Goal: Task Accomplishment & Management: Manage account settings

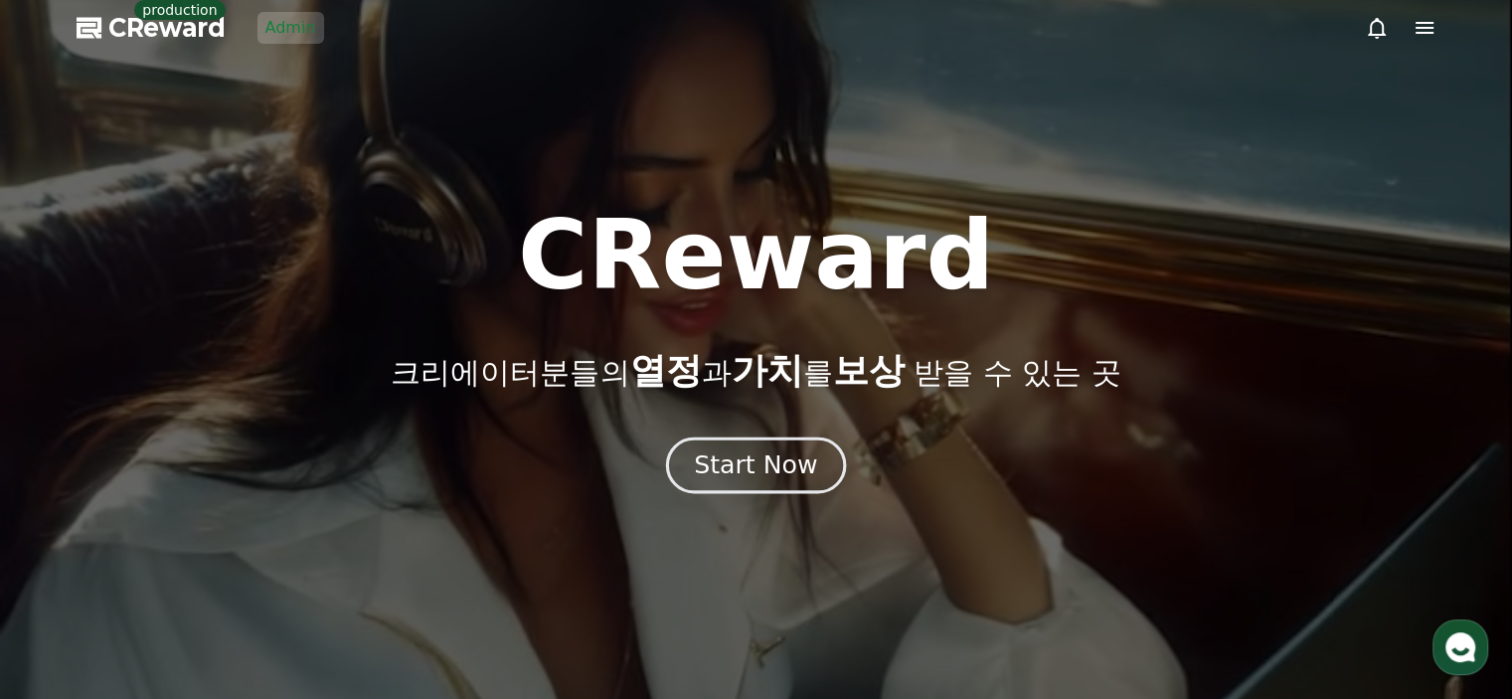
click at [775, 475] on div "Start Now" at bounding box center [755, 465] width 123 height 34
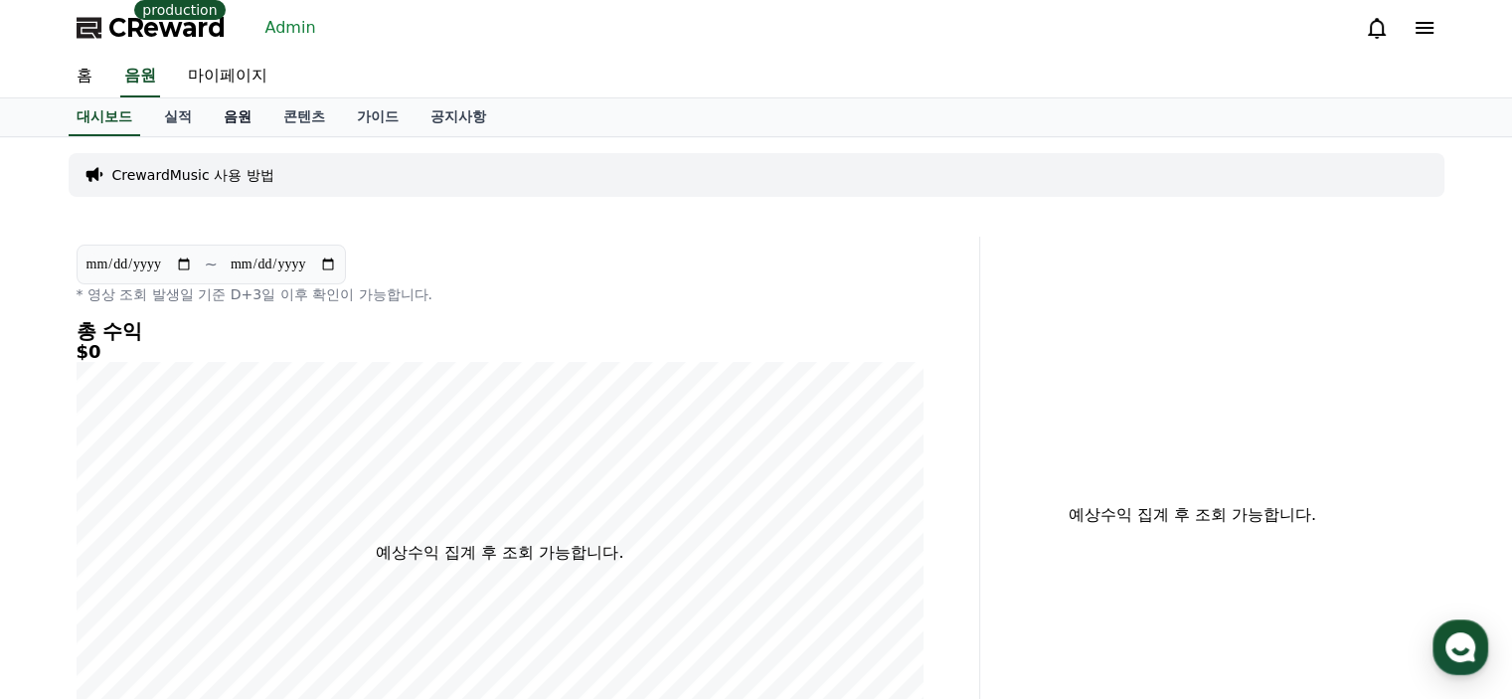
click at [242, 118] on link "음원" at bounding box center [238, 117] width 60 height 38
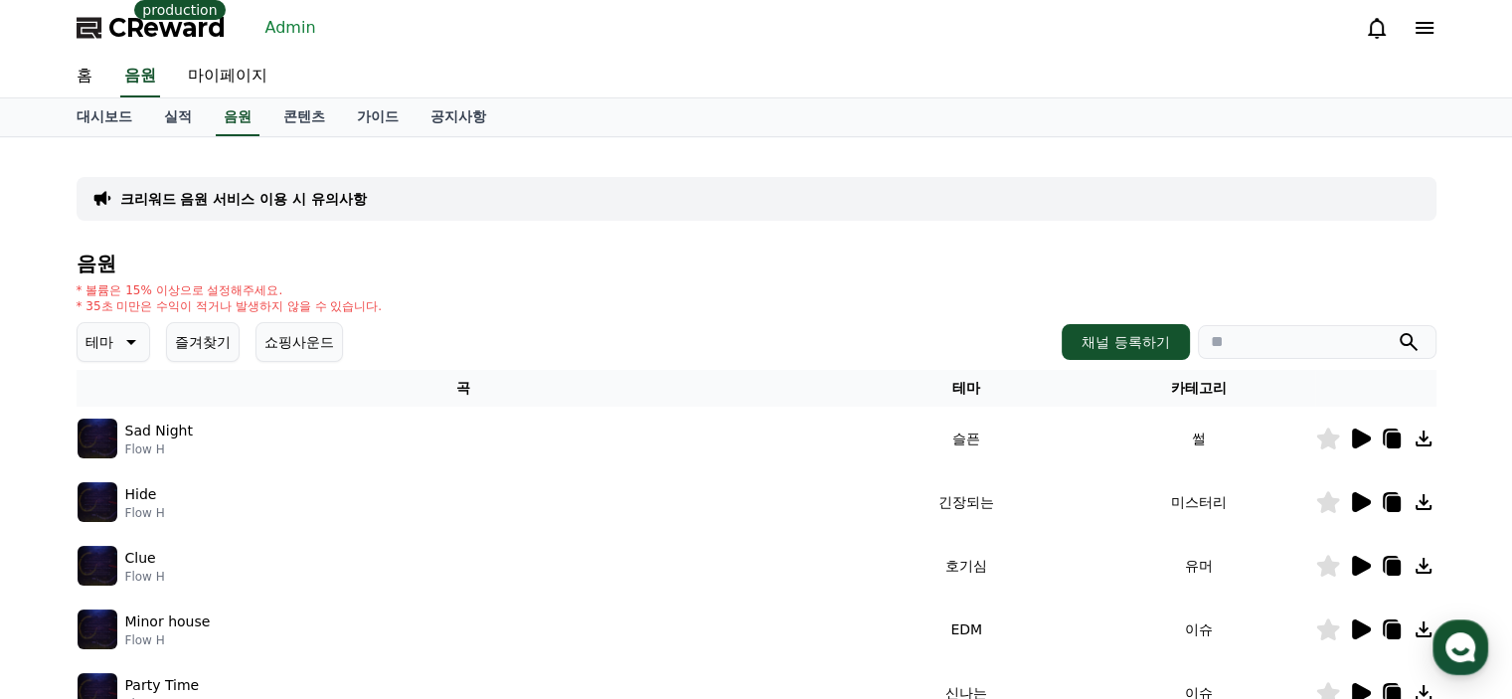
click at [306, 16] on link "Admin" at bounding box center [290, 28] width 67 height 32
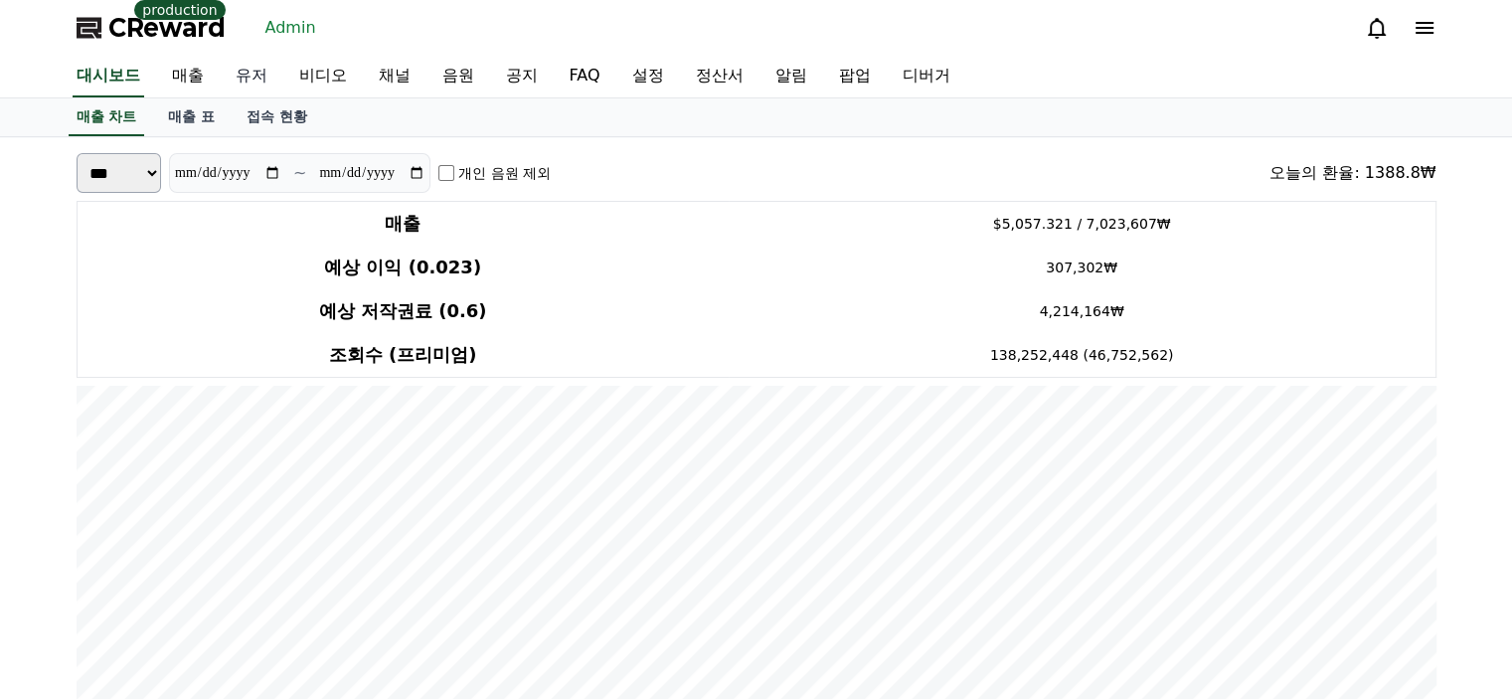
click at [270, 75] on link "유저" at bounding box center [252, 77] width 64 height 42
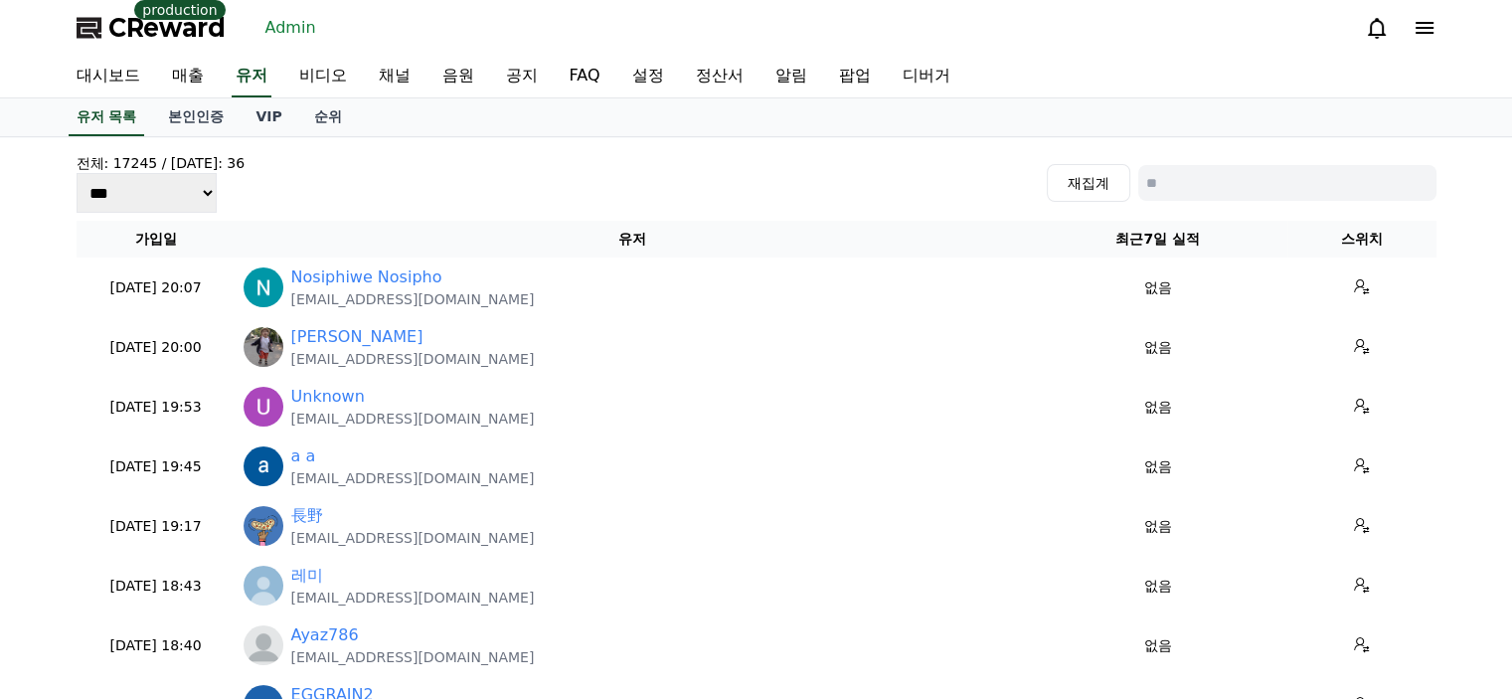
click at [1219, 194] on input at bounding box center [1287, 183] width 298 height 36
paste input "**********"
type input "**********"
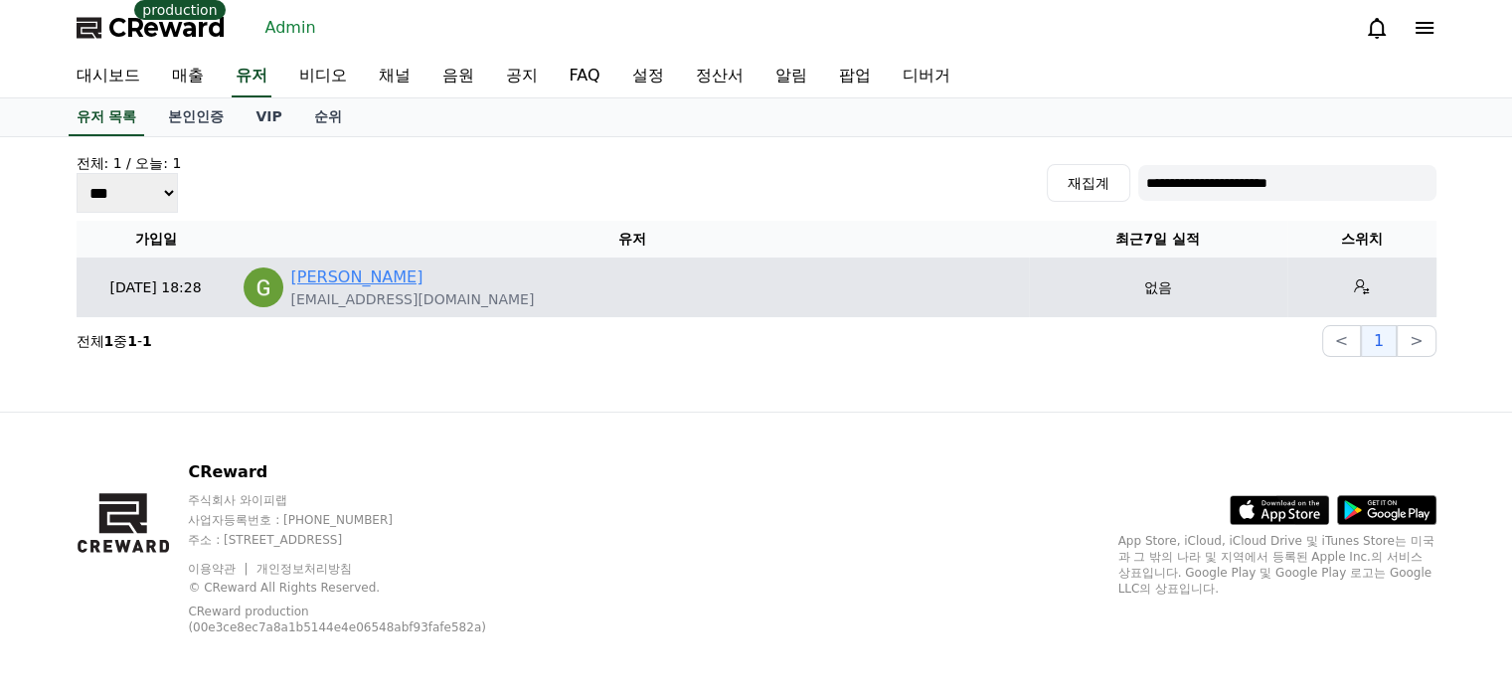
click at [411, 277] on link "Ghodbani Mehdi" at bounding box center [357, 277] width 132 height 24
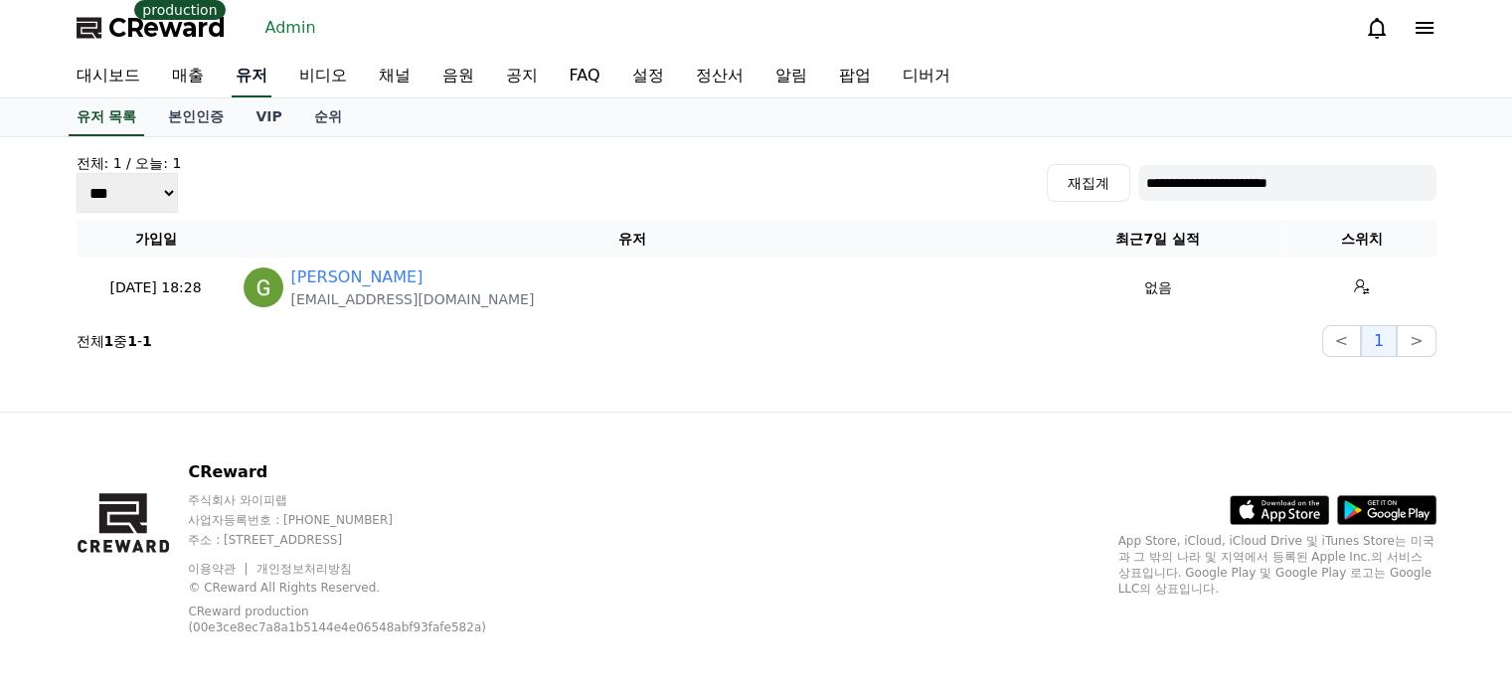
click at [242, 70] on link "유저" at bounding box center [252, 77] width 40 height 42
click at [307, 168] on div "**********" at bounding box center [757, 183] width 1360 height 60
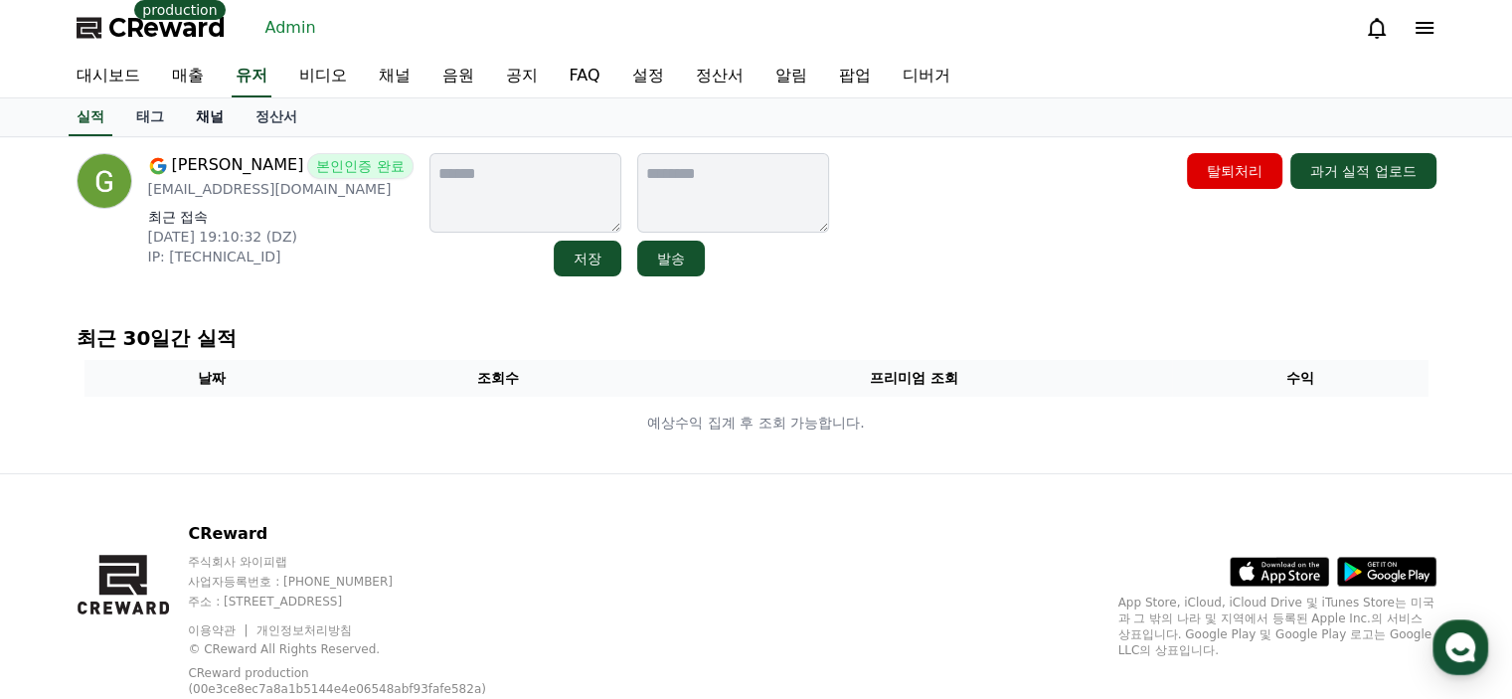
click at [211, 122] on link "채널" at bounding box center [210, 117] width 60 height 38
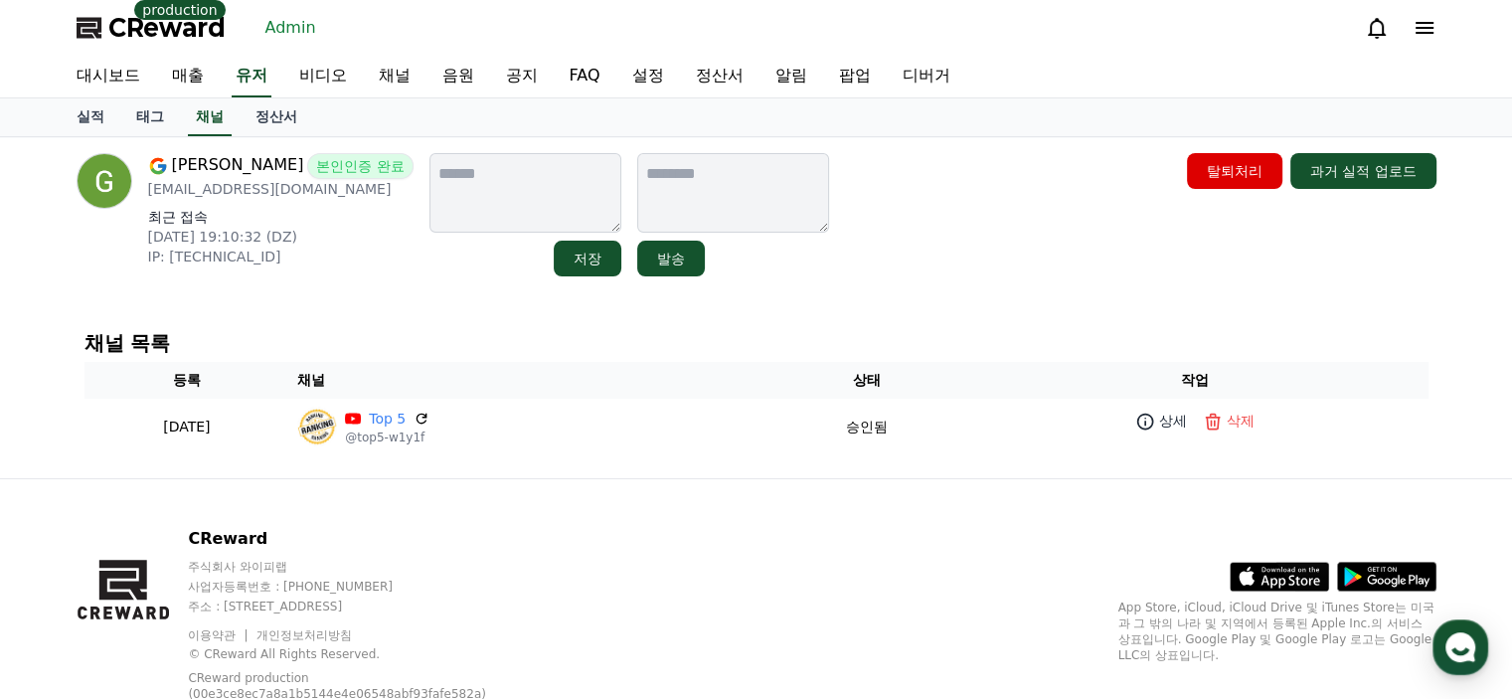
click at [386, 258] on p "IP: 41.98.164.152" at bounding box center [280, 257] width 265 height 20
click at [93, 120] on link "실적" at bounding box center [91, 117] width 60 height 38
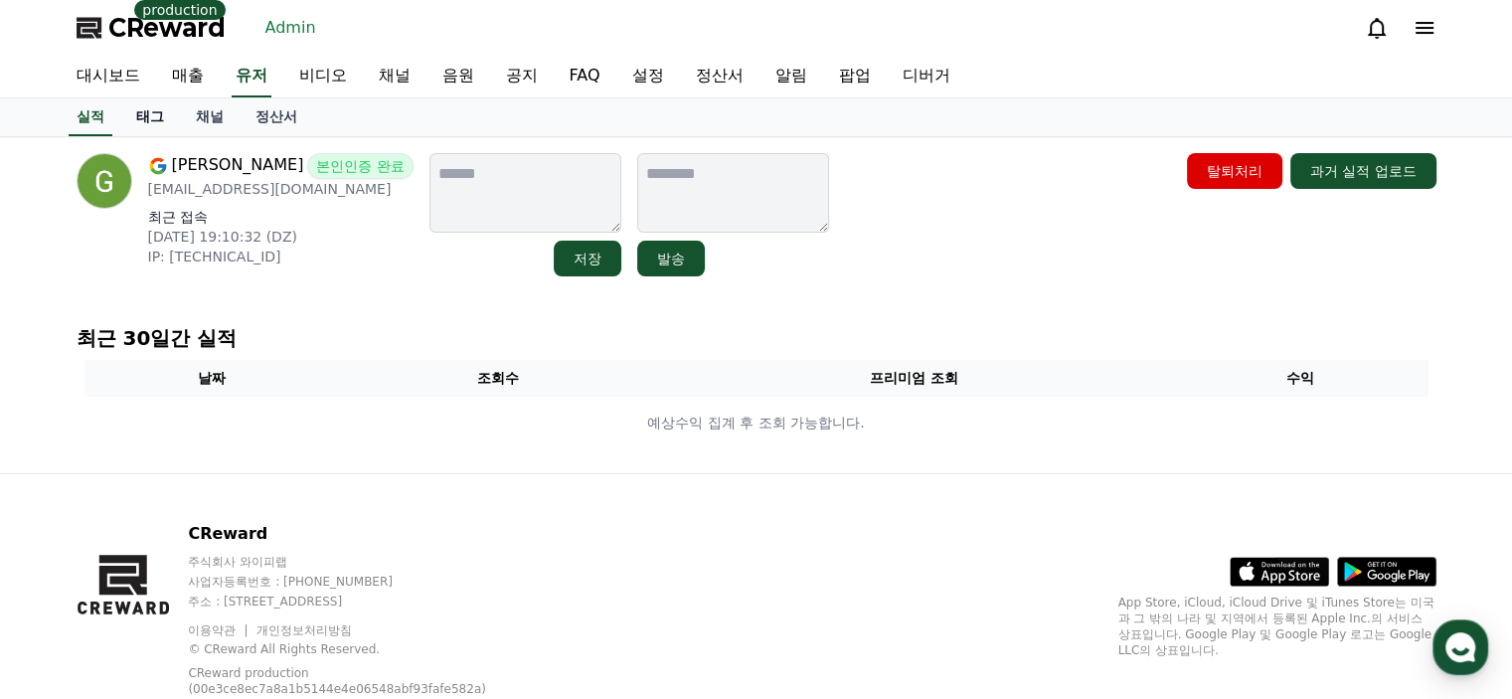
click at [157, 104] on link "태그" at bounding box center [150, 117] width 60 height 38
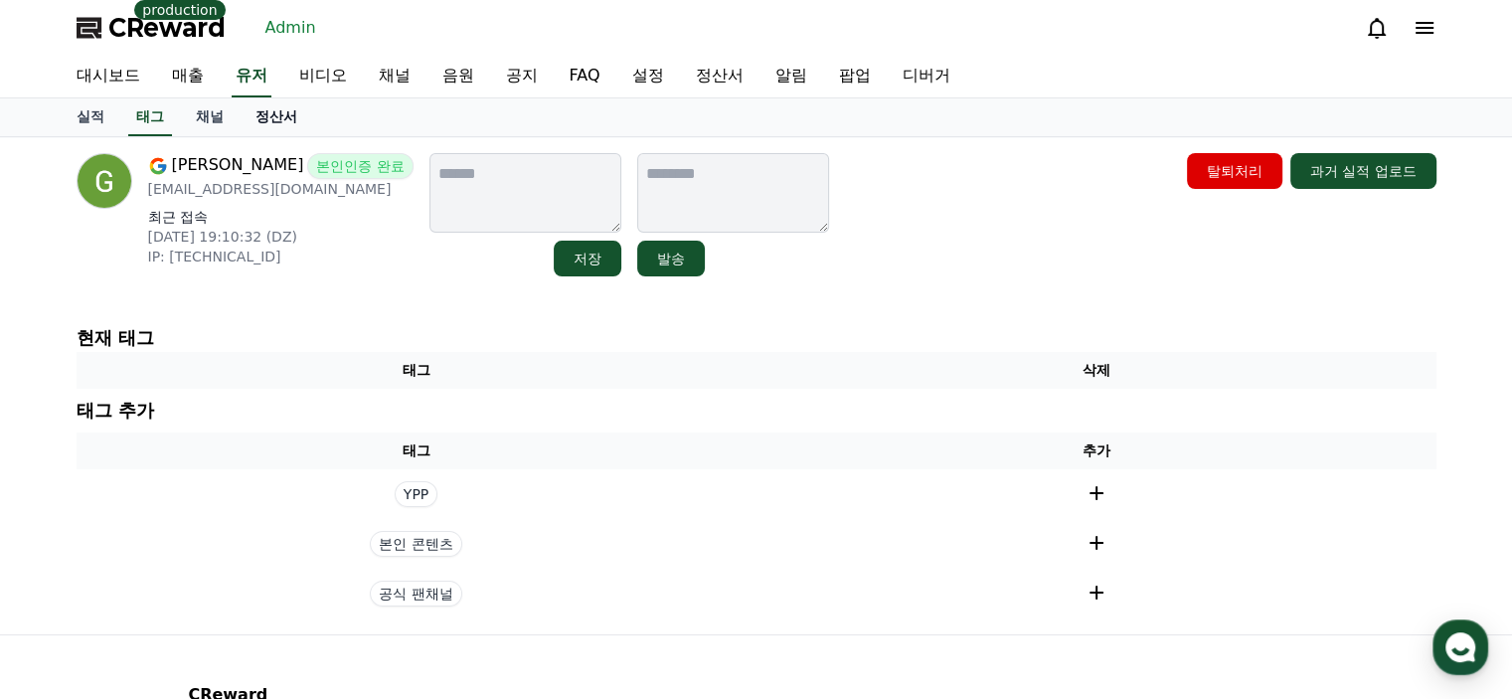
click at [293, 129] on link "정산서" at bounding box center [277, 117] width 74 height 38
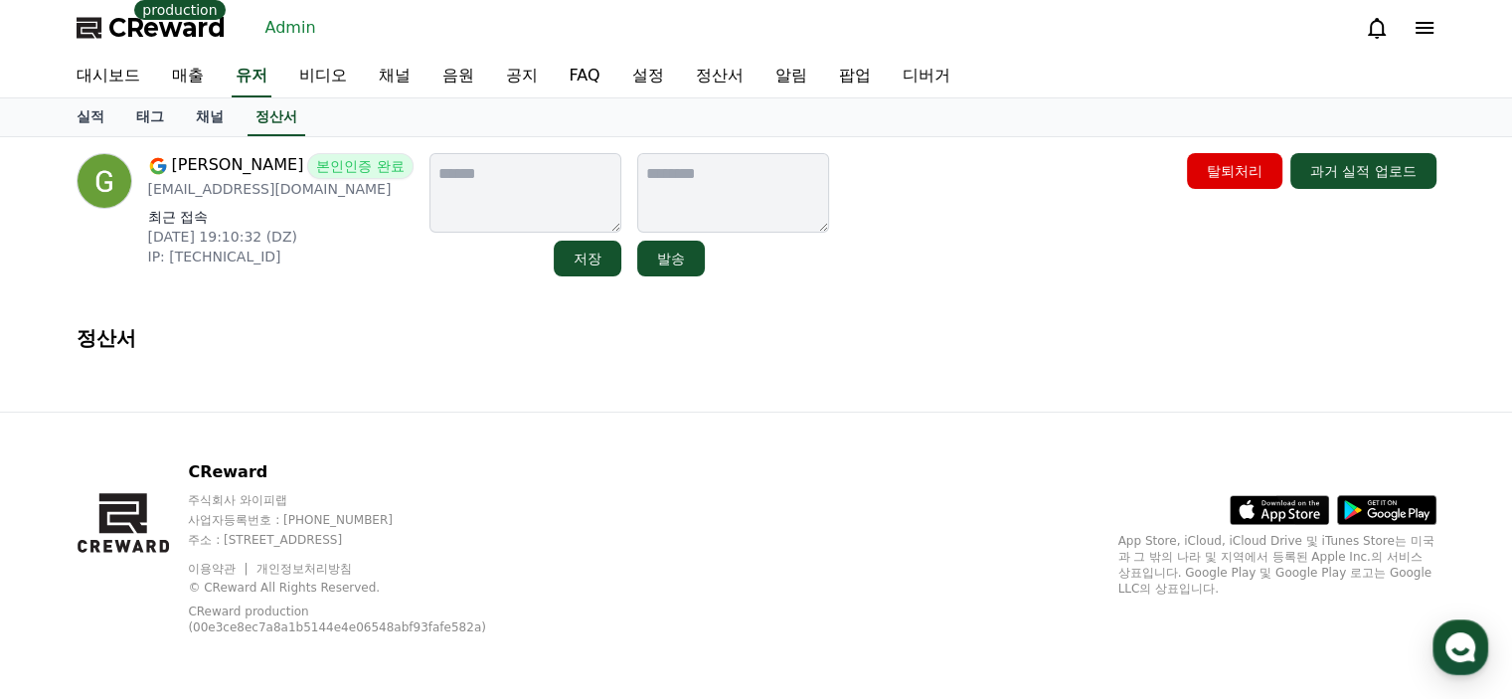
click at [340, 295] on div "Ghodbani Mehdi 본인인증 완료 mehdighodbani4@gmail.com 최근 접속 2025-09-12 19:10:32 (DZ) …" at bounding box center [757, 274] width 1392 height 274
click at [1435, 28] on div "CReward production Admin" at bounding box center [757, 28] width 1392 height 56
click at [1433, 28] on icon at bounding box center [1425, 28] width 24 height 24
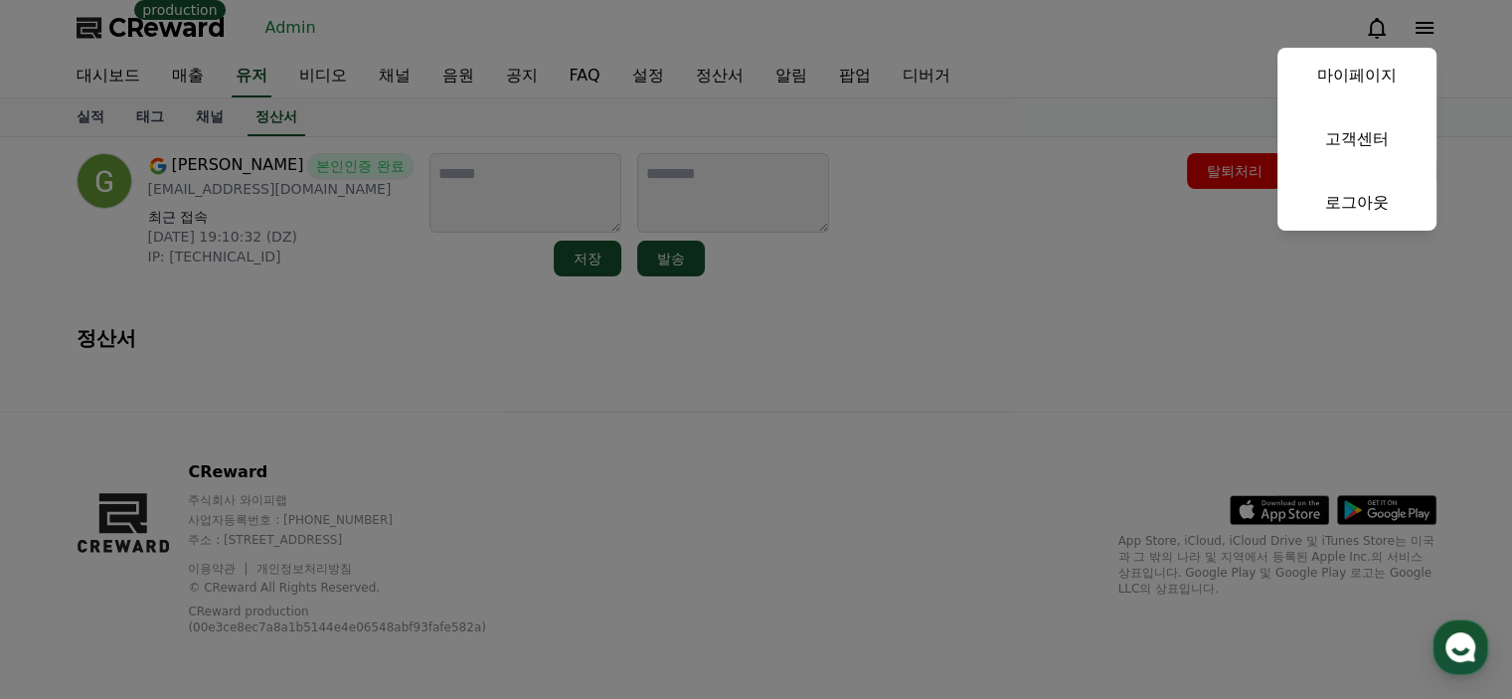
click at [1403, 46] on button "close" at bounding box center [756, 349] width 1512 height 699
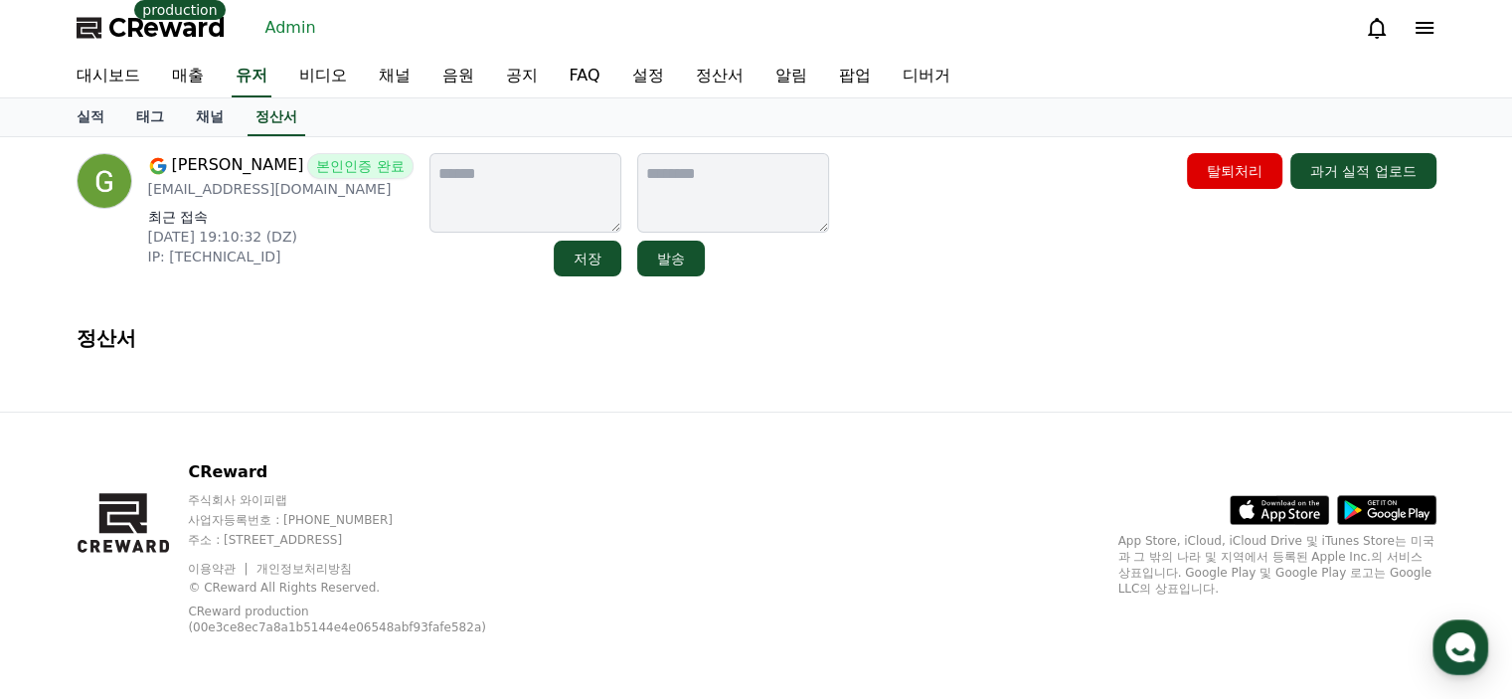
click at [1388, 75] on div "대시보드 매출 유저 비디오 채널 음원 공지 FAQ 설정 정산서 알림 팝업 디버거" at bounding box center [757, 77] width 1392 height 42
click at [1422, 31] on icon at bounding box center [1425, 28] width 24 height 24
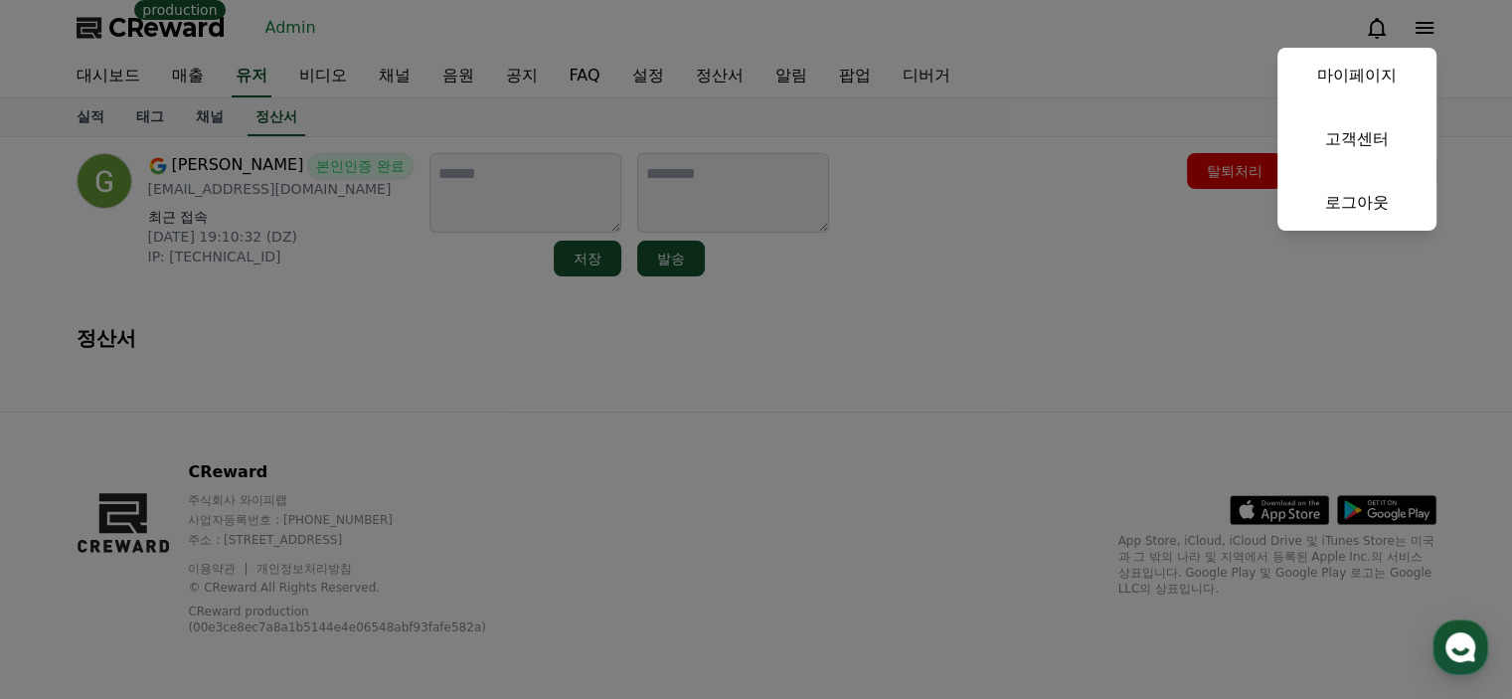
click at [1387, 80] on link "마이페이지" at bounding box center [1356, 76] width 159 height 56
select select "**********"
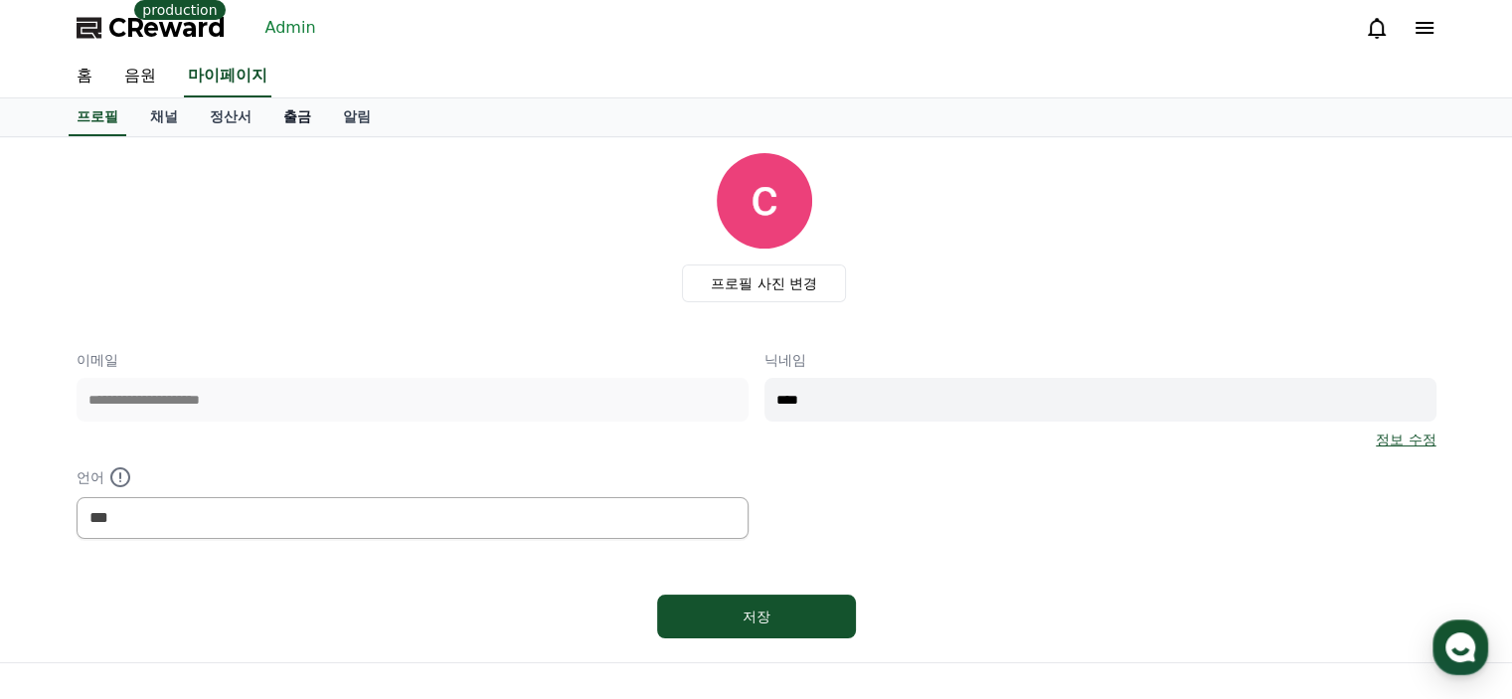
click at [294, 123] on link "출금" at bounding box center [297, 117] width 60 height 38
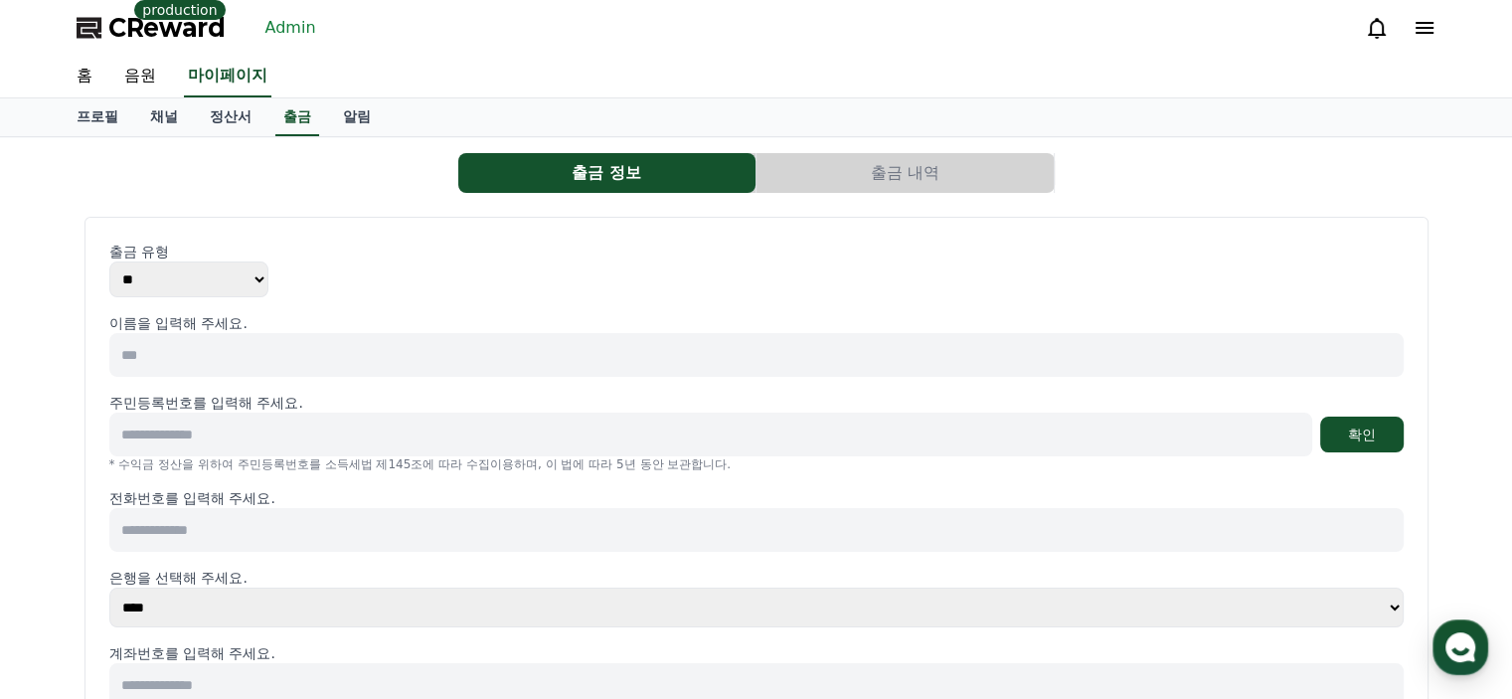
click at [299, 202] on div "출금 정보 출금 내역 출금 유형 ** *** 이름을 입력해 주세요. 주민등록번호를 입력해 주세요. 확인 * 수익금 정산을 위하여 주민등록번호를…" at bounding box center [757, 516] width 1376 height 742
click at [1416, 27] on icon at bounding box center [1425, 28] width 18 height 12
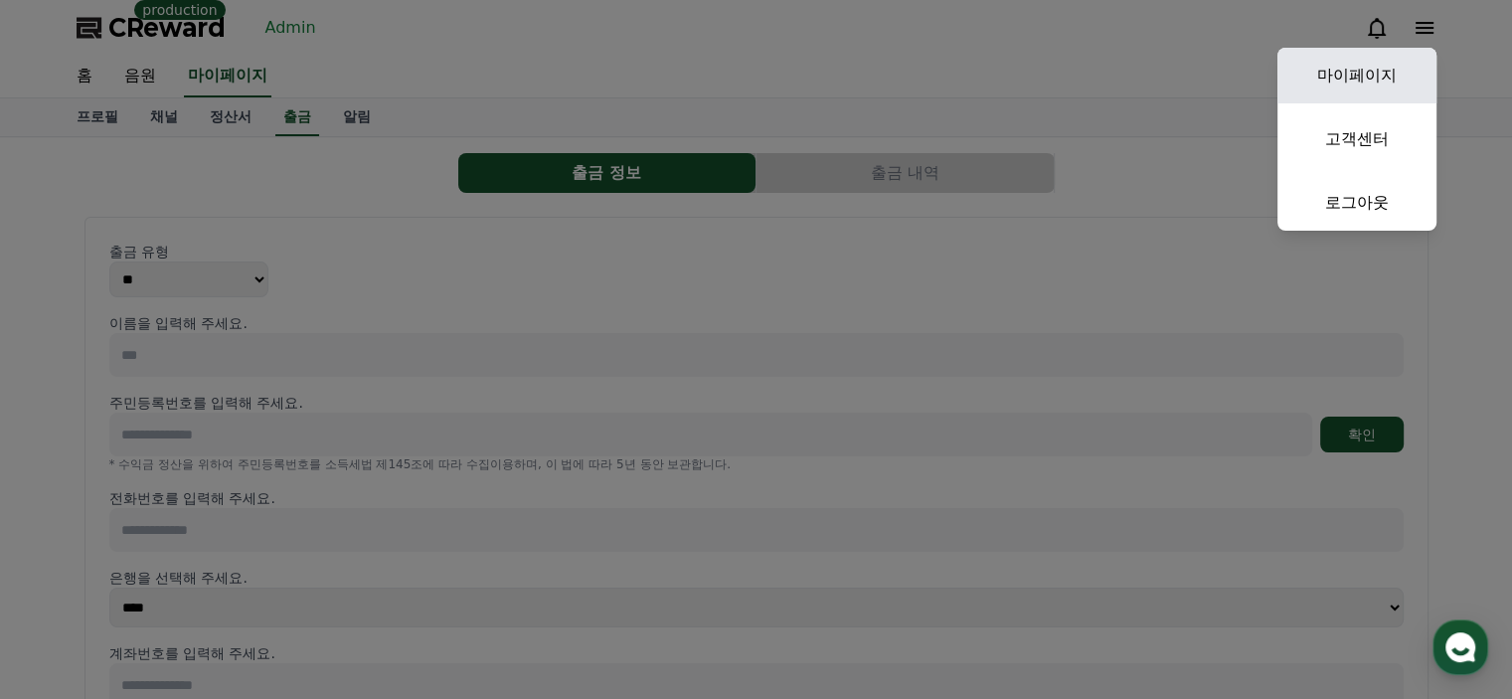
click at [1375, 75] on link "마이페이지" at bounding box center [1356, 76] width 159 height 56
select select "**********"
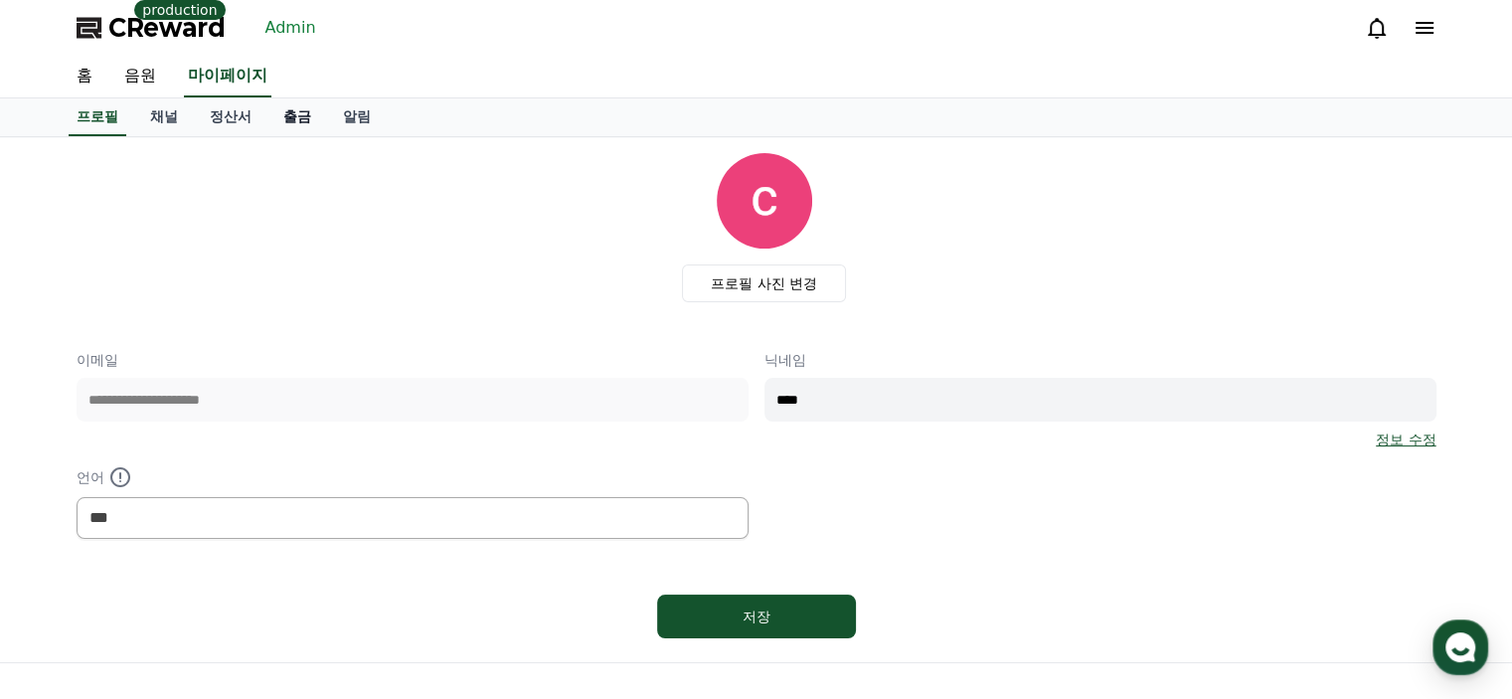
click at [288, 120] on link "출금" at bounding box center [297, 117] width 60 height 38
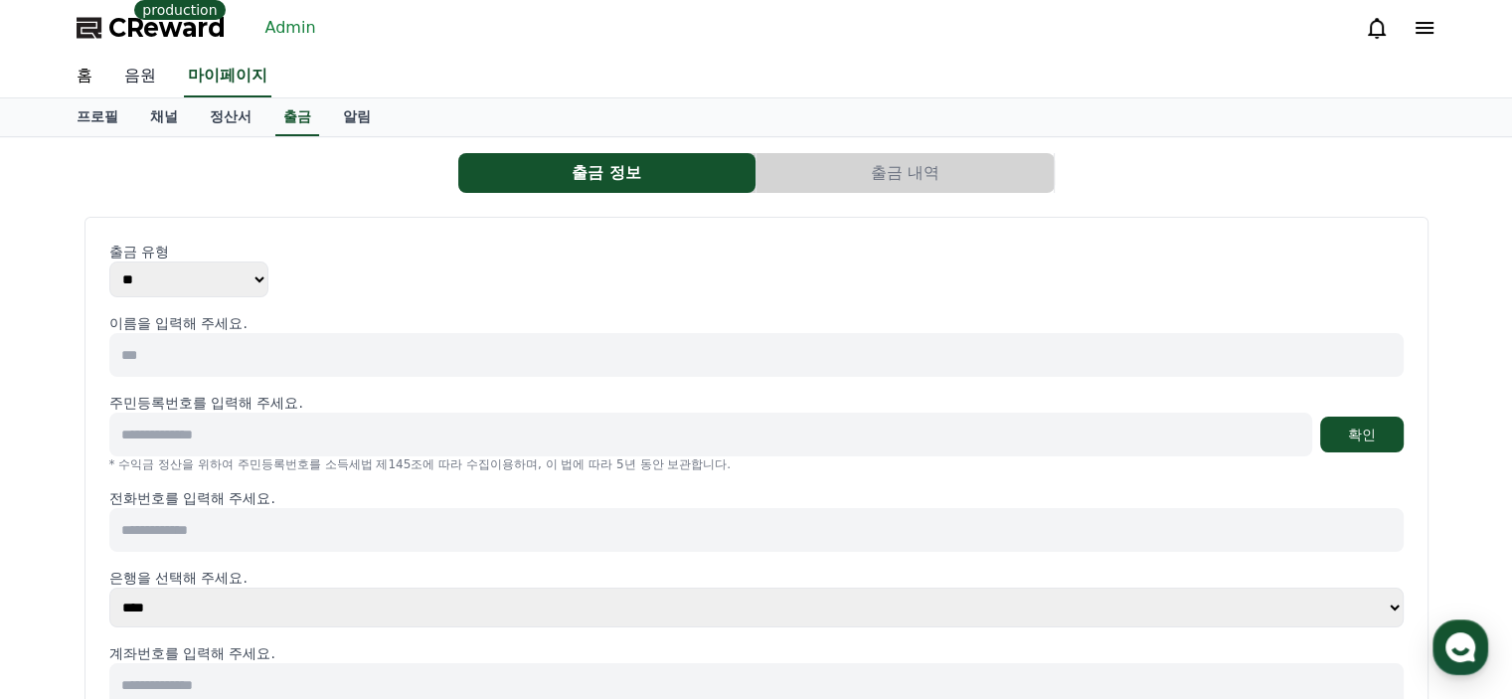
click at [151, 84] on link "음원" at bounding box center [140, 77] width 64 height 42
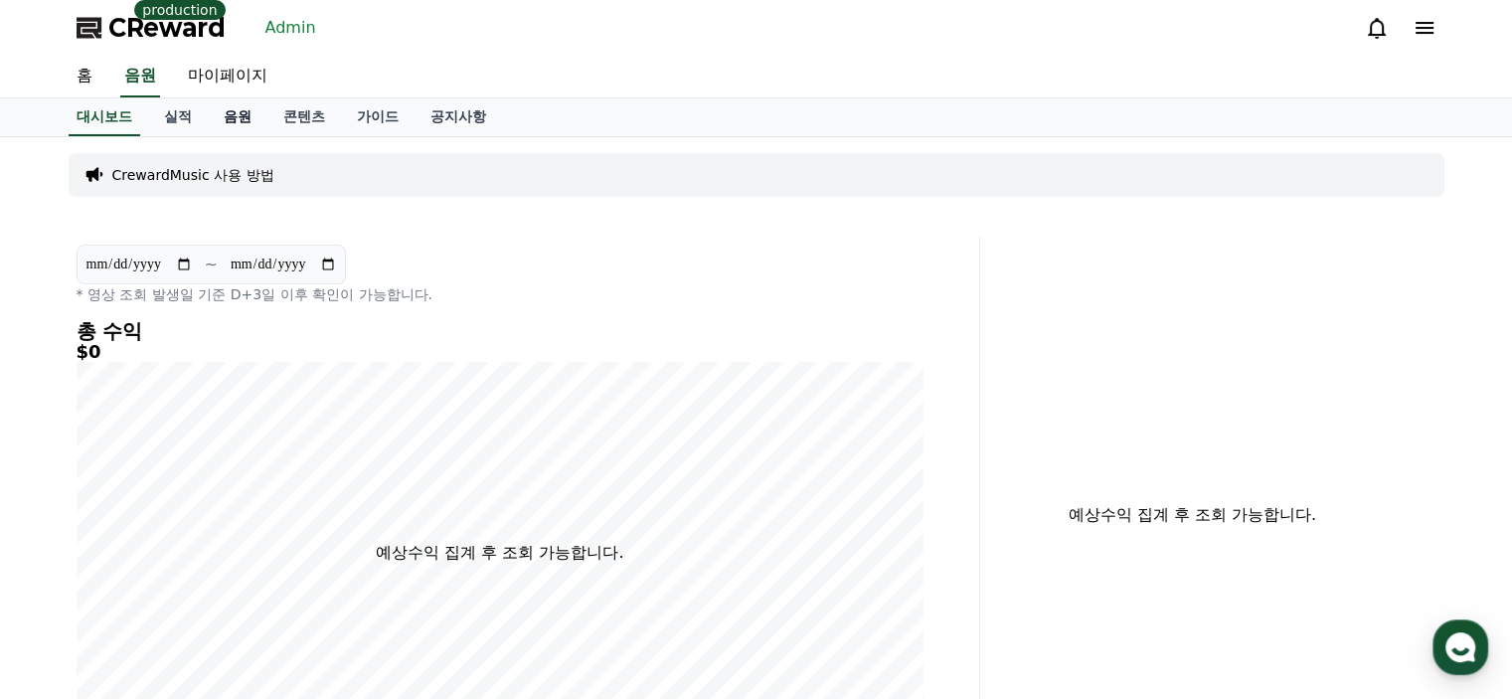
click at [232, 115] on link "음원" at bounding box center [238, 117] width 60 height 38
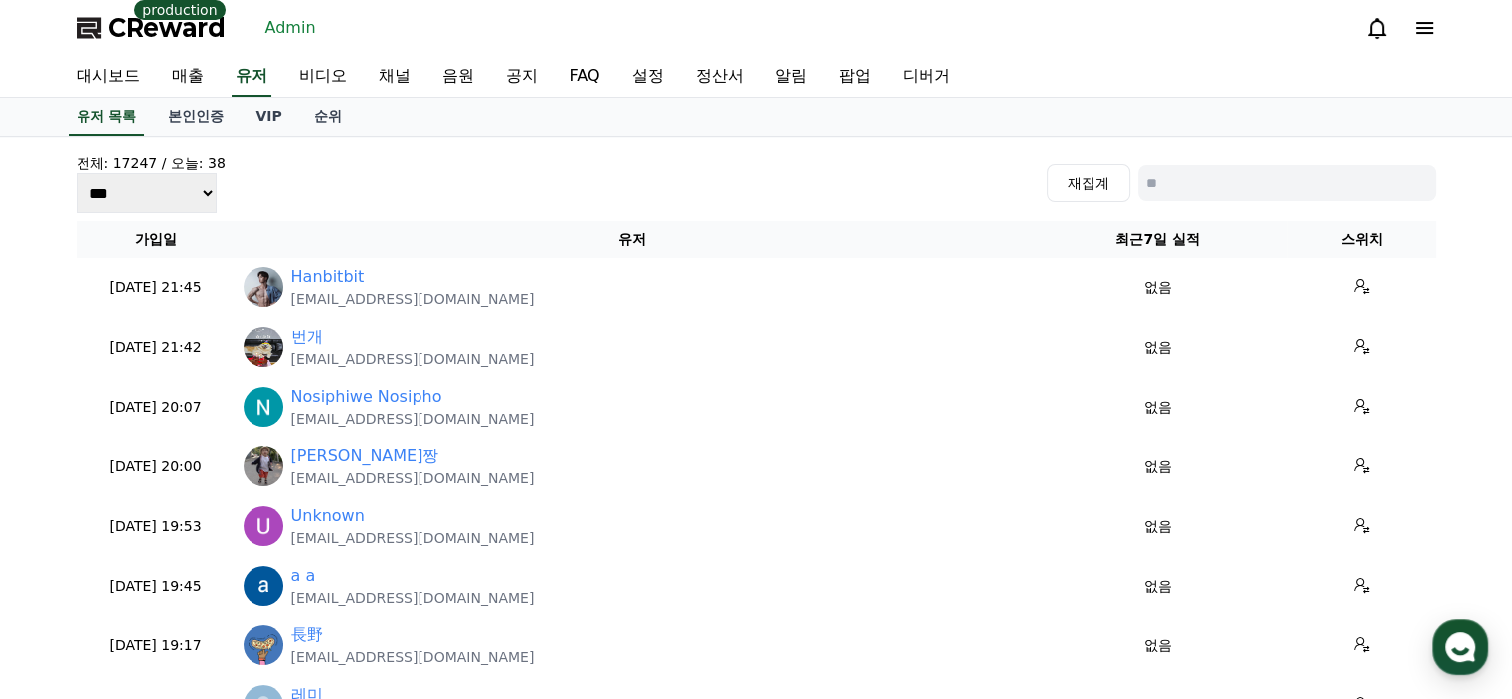
click at [1227, 186] on input at bounding box center [1287, 183] width 298 height 36
paste input "**********"
type input "**********"
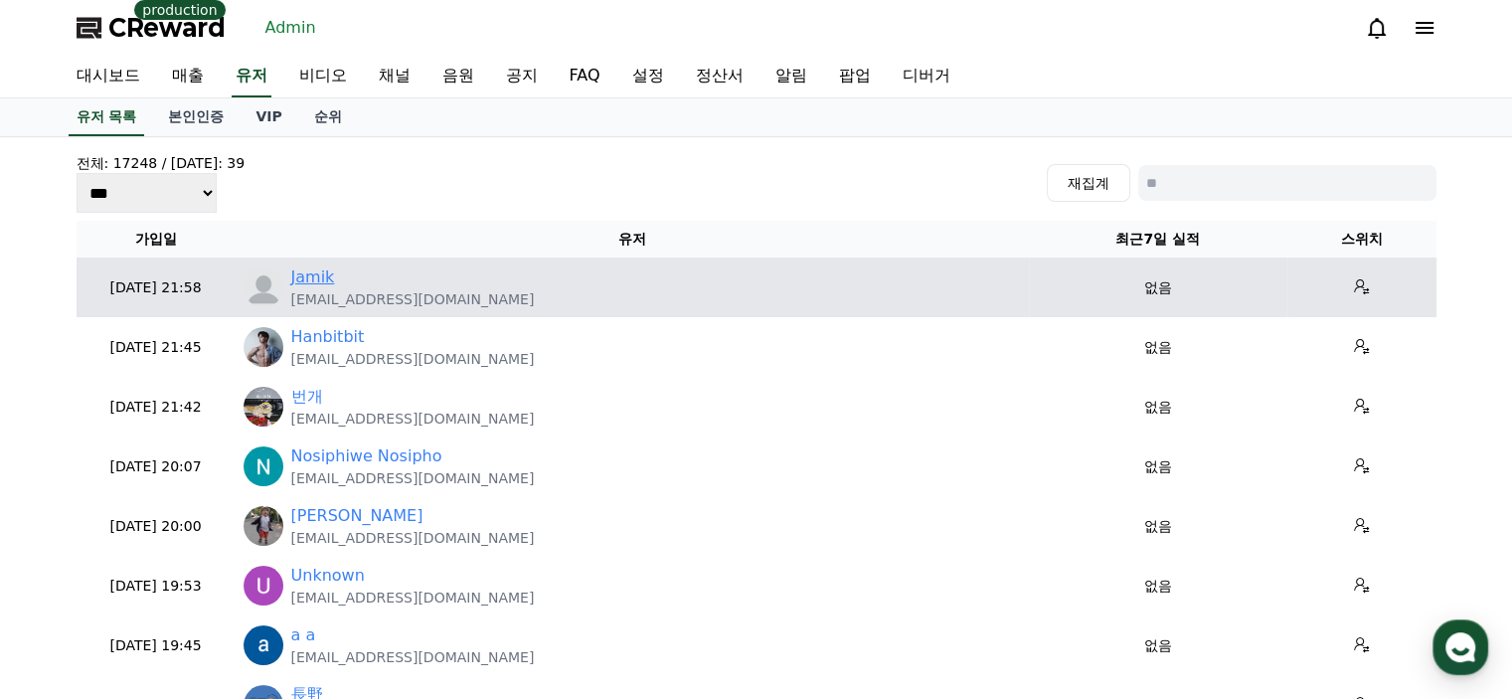
click at [318, 273] on link "Jamik" at bounding box center [313, 277] width 44 height 24
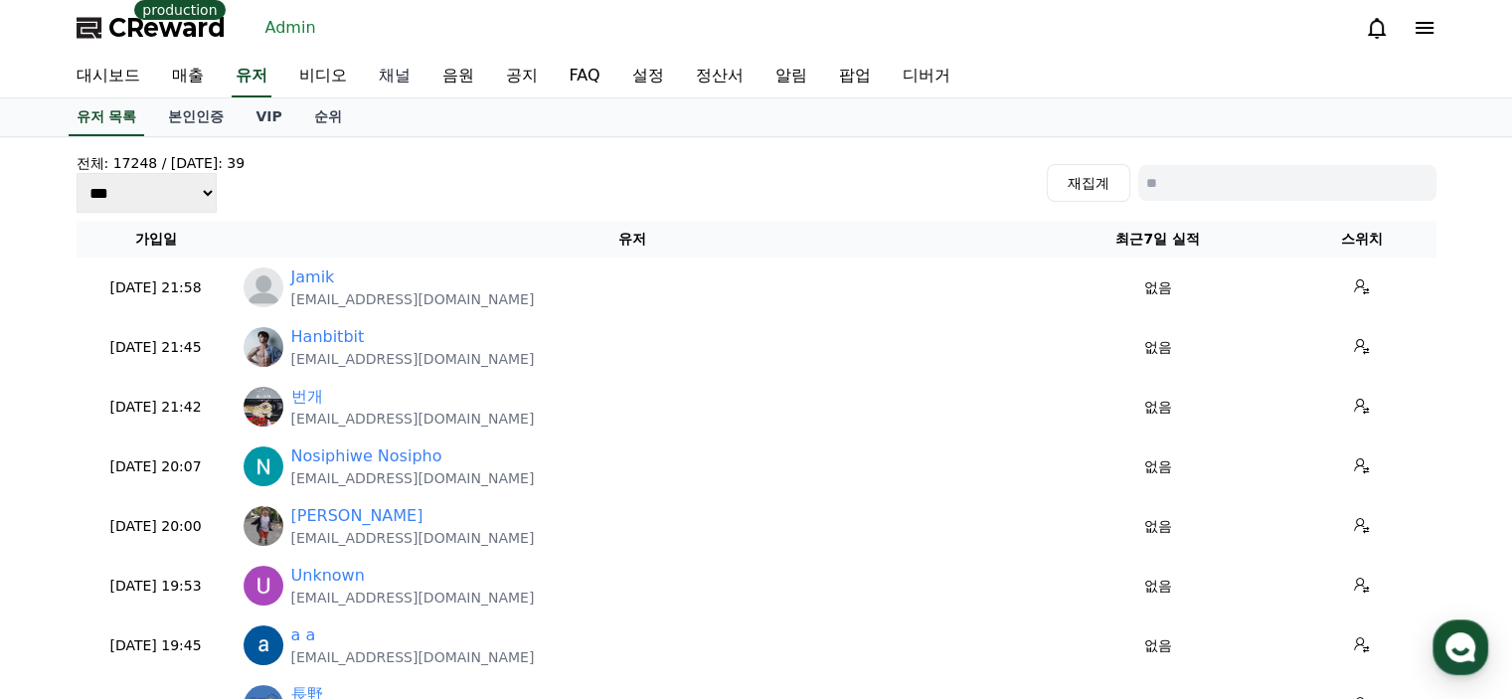
click at [378, 76] on link "채널" at bounding box center [395, 77] width 64 height 42
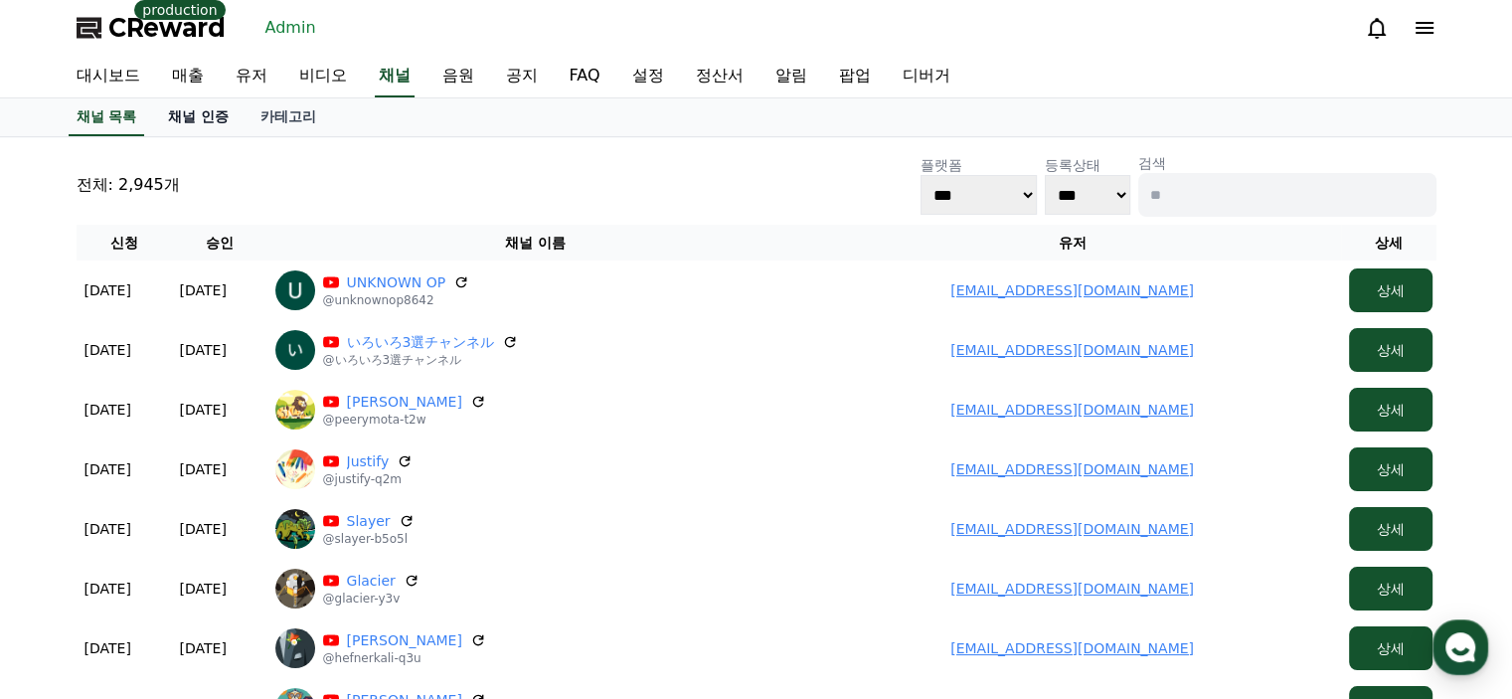
click at [201, 109] on link "채널 인증" at bounding box center [198, 117] width 92 height 38
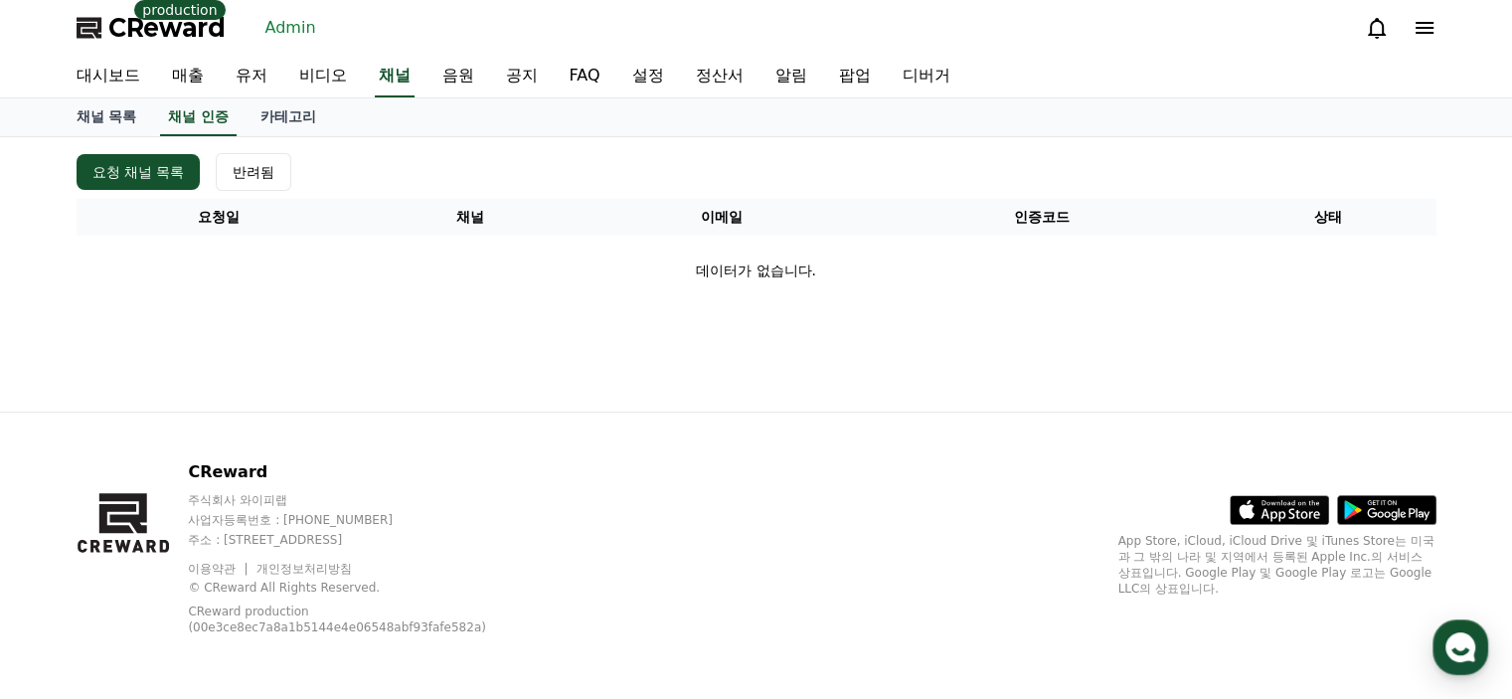
click at [396, 170] on div "요청 채널 목록 반려됨" at bounding box center [757, 172] width 1360 height 38
click at [243, 80] on link "유저" at bounding box center [252, 77] width 64 height 42
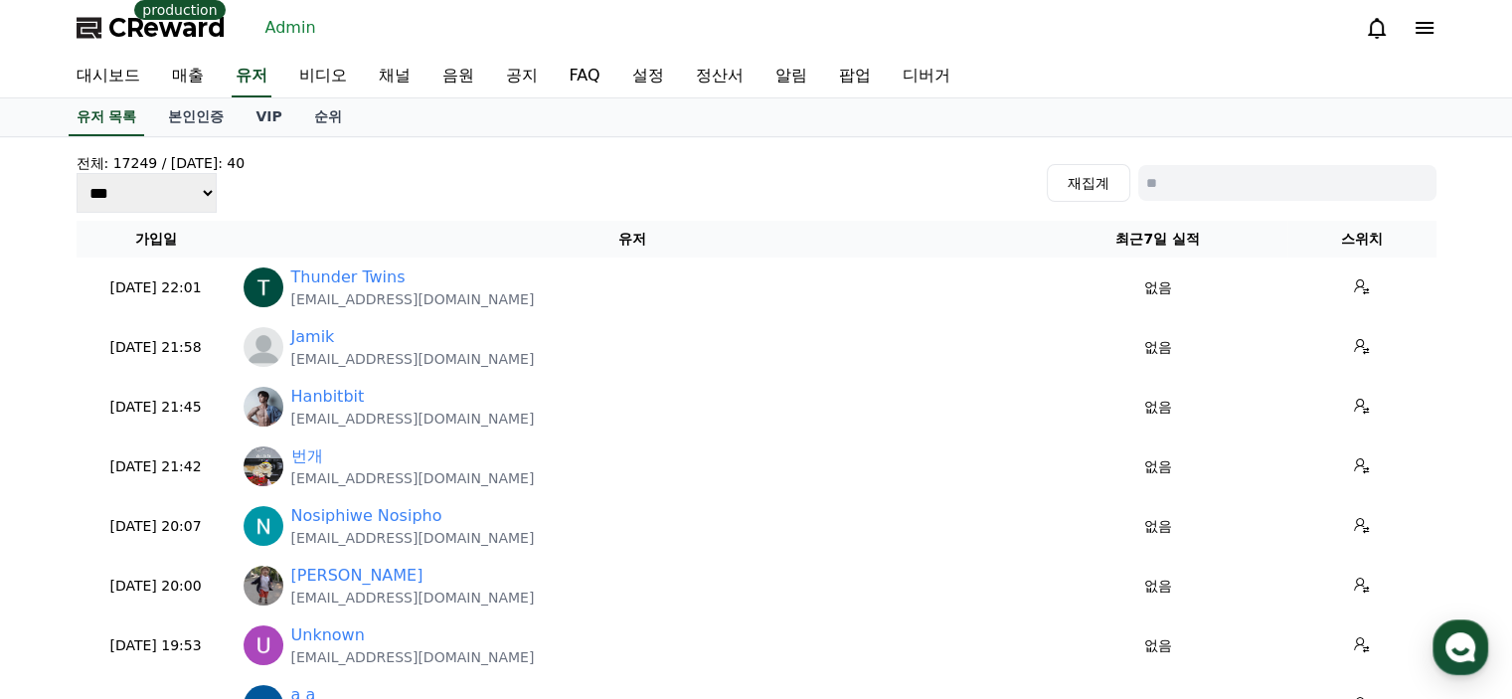
click at [1307, 182] on input at bounding box center [1287, 183] width 298 height 36
click at [378, 80] on link "채널" at bounding box center [395, 77] width 64 height 42
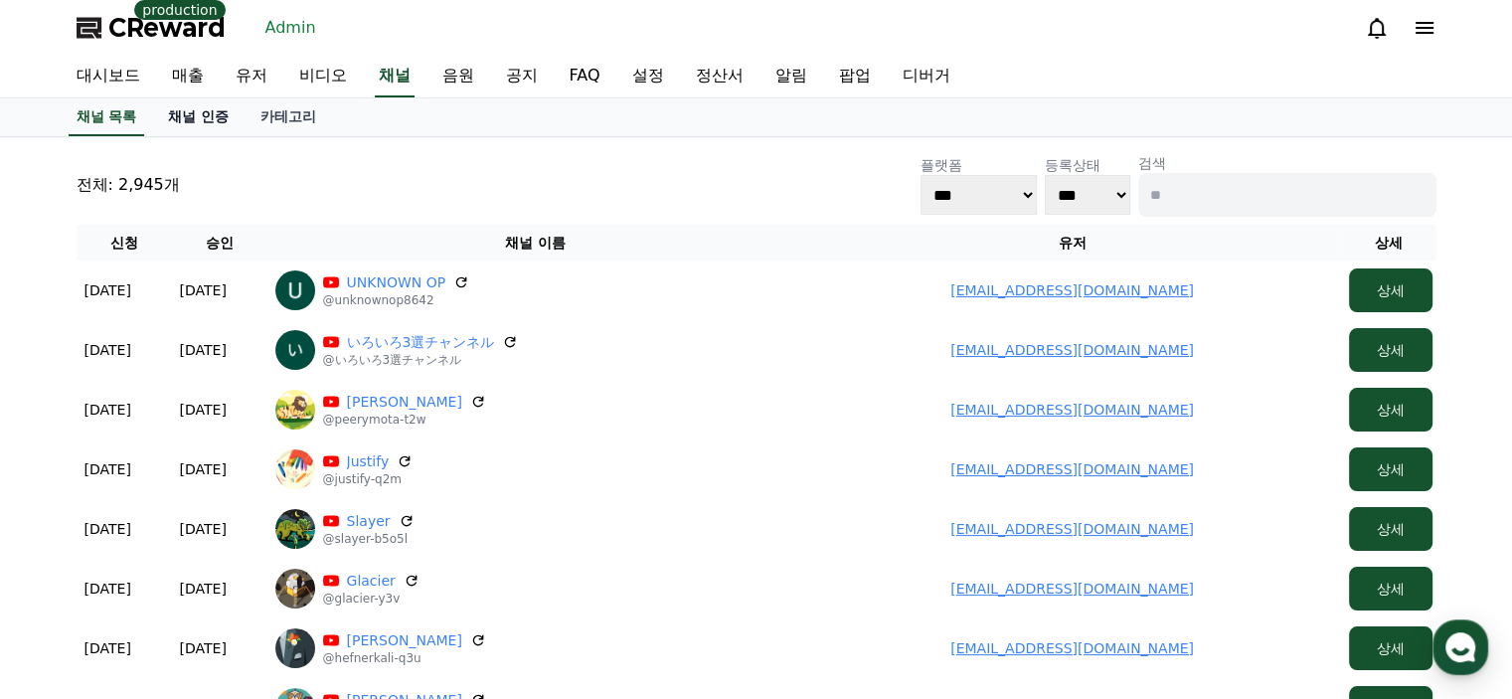
click at [196, 120] on link "채널 인증" at bounding box center [198, 117] width 92 height 38
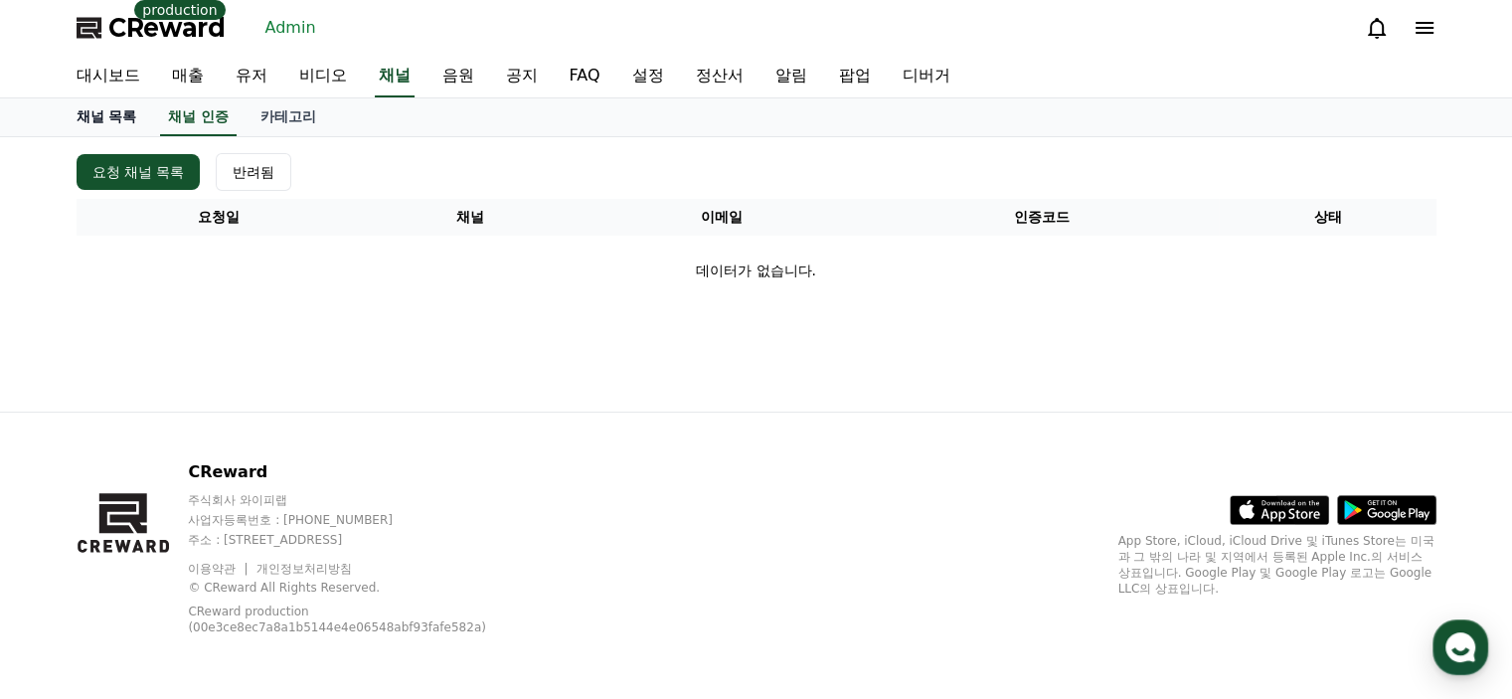
click at [102, 122] on link "채널 목록" at bounding box center [107, 117] width 92 height 38
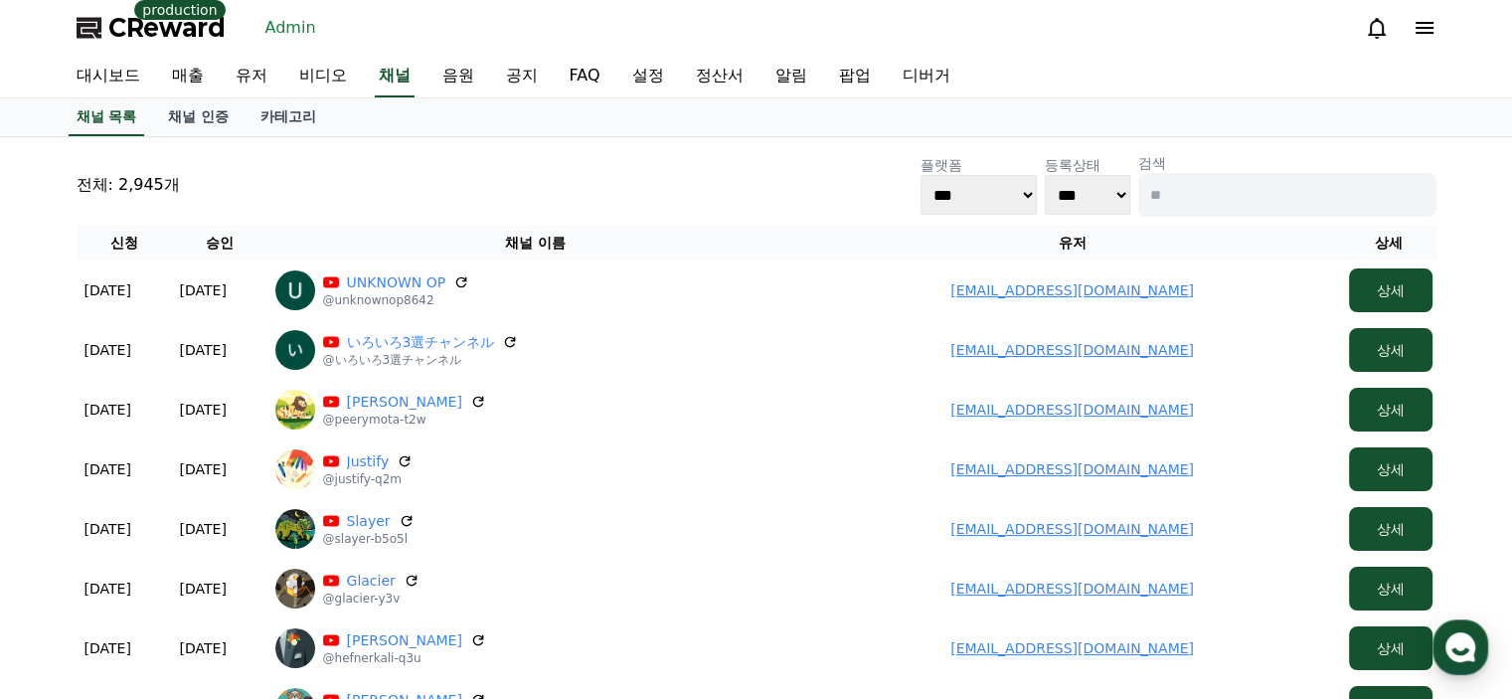
drag, startPoint x: 260, startPoint y: 83, endPoint x: 270, endPoint y: 84, distance: 10.0
click at [261, 83] on link "유저" at bounding box center [252, 77] width 64 height 42
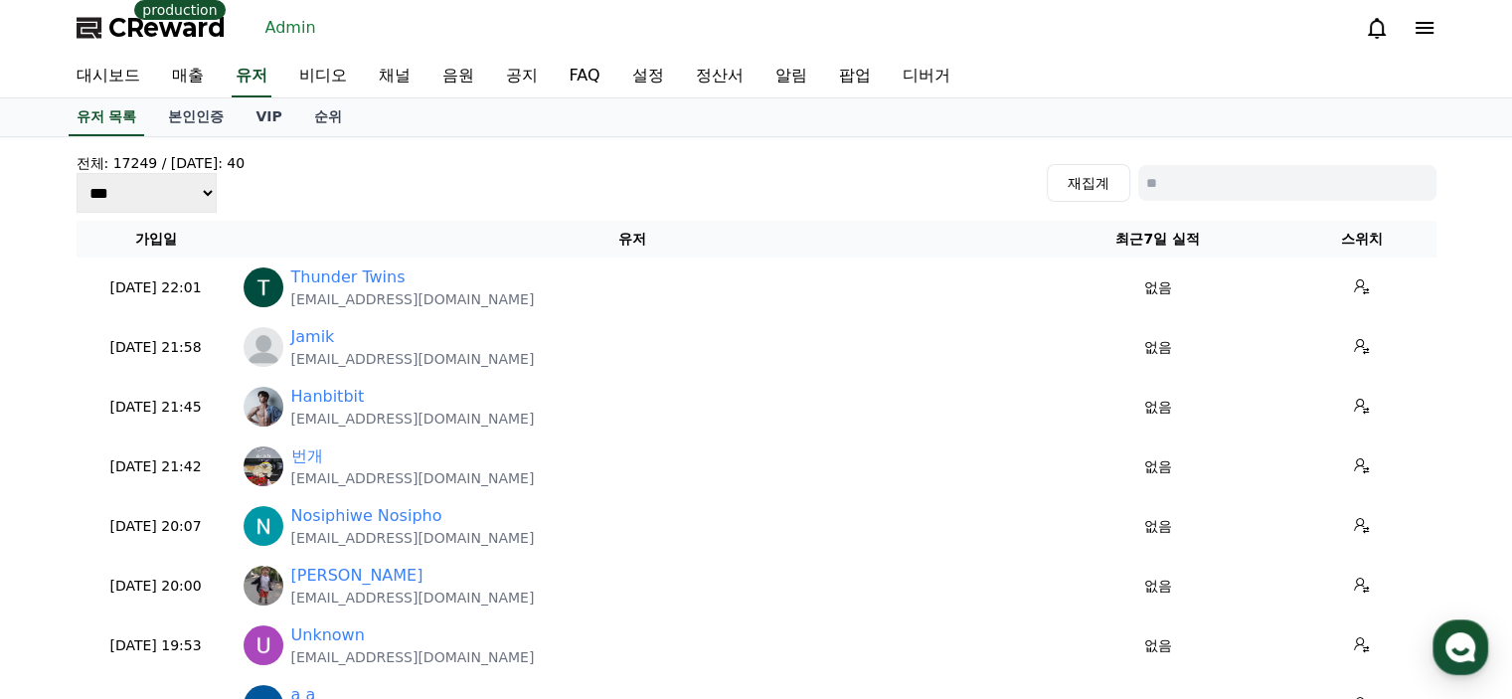
click at [1280, 177] on input at bounding box center [1287, 183] width 298 height 36
type input "*"
type input "****"
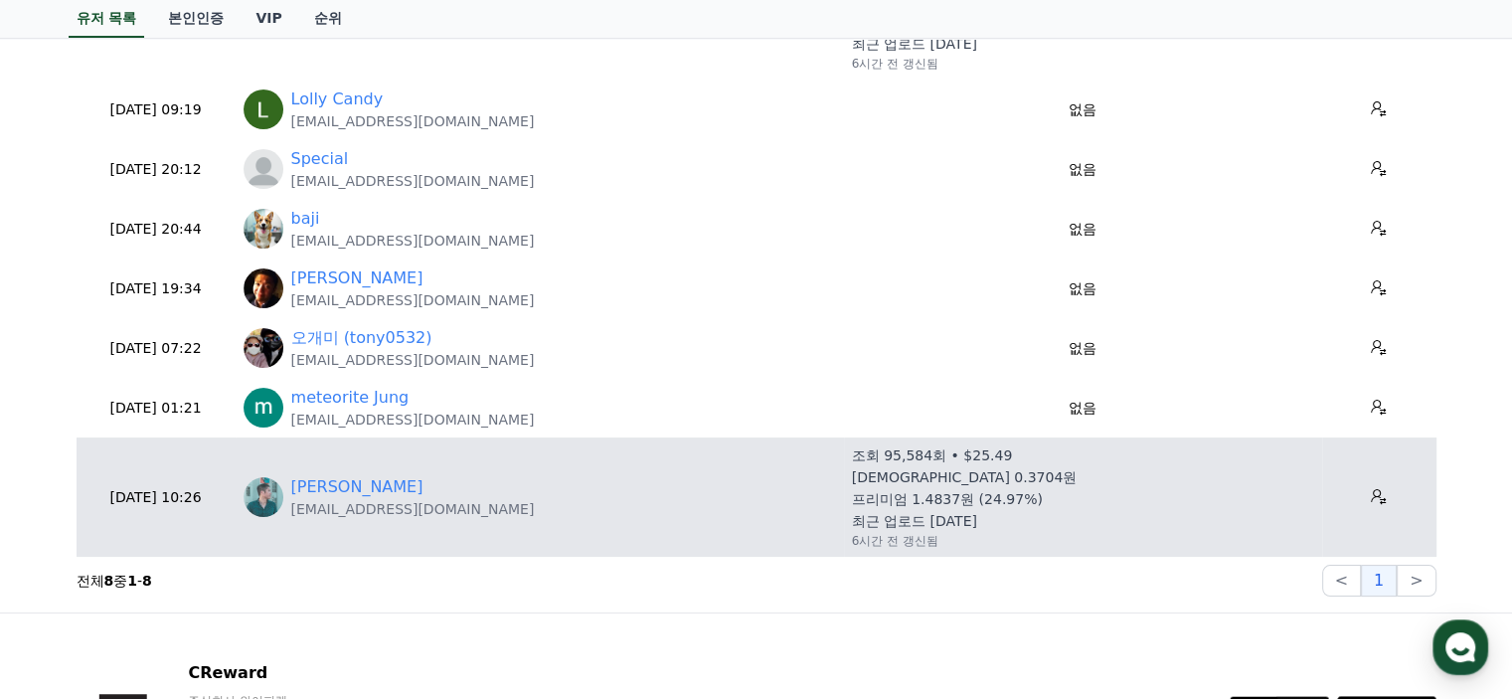
scroll to position [298, 0]
click at [355, 478] on link "[PERSON_NAME]" at bounding box center [357, 486] width 132 height 24
click at [1368, 480] on button at bounding box center [1379, 496] width 32 height 32
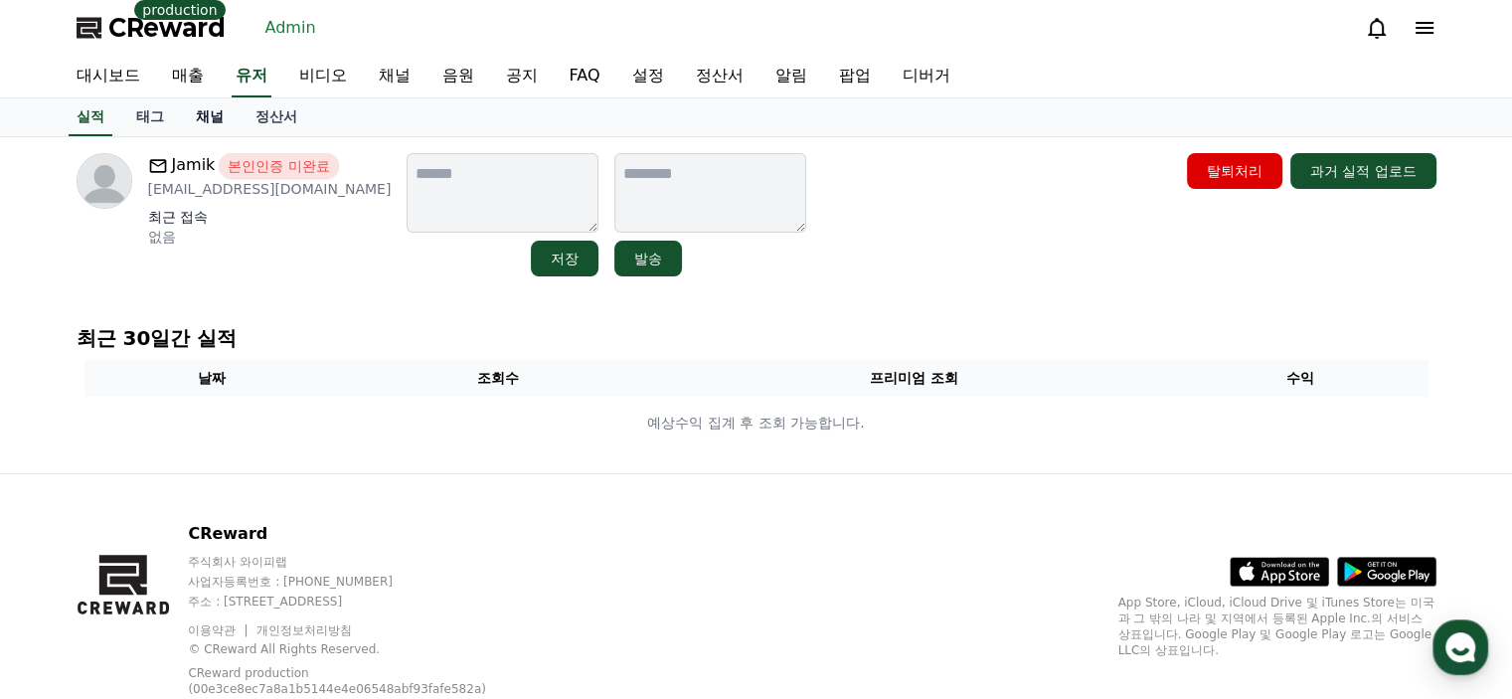
click at [223, 131] on link "채널" at bounding box center [210, 117] width 60 height 38
